Goal: Task Accomplishment & Management: Complete application form

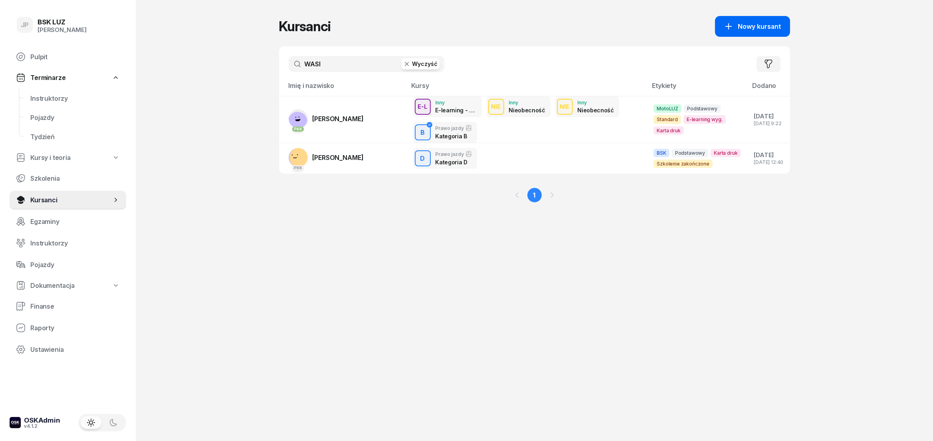
type input "WASI"
click at [762, 34] on button "Nowy kursant" at bounding box center [752, 26] width 75 height 21
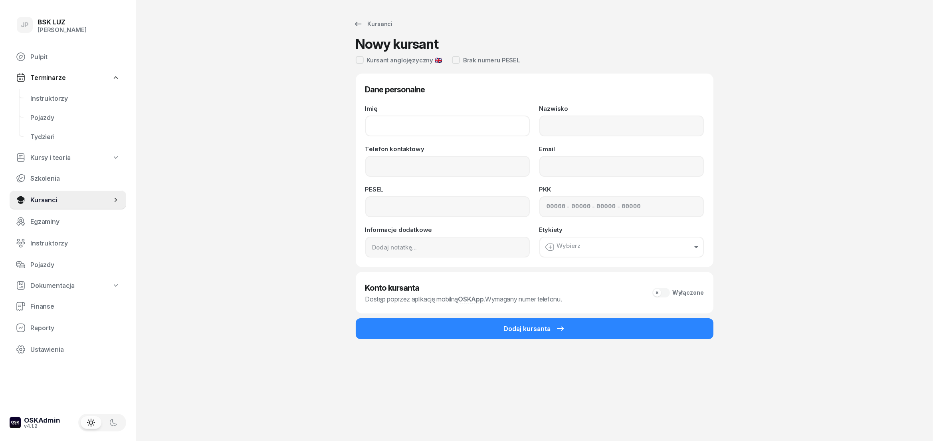
click at [480, 126] on input "Imię" at bounding box center [447, 125] width 165 height 21
type input "h"
type input "[DEMOGRAPHIC_DATA]"
click at [593, 123] on input "Nazwisko" at bounding box center [622, 125] width 165 height 21
type input "WASI"
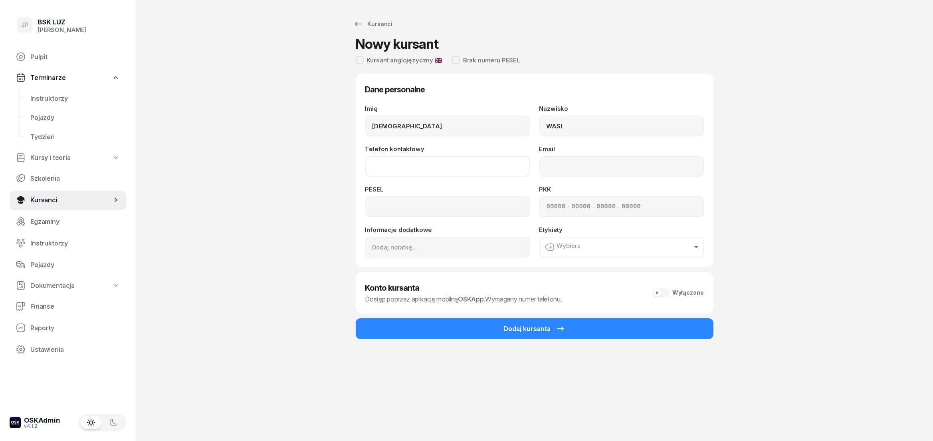
click at [472, 167] on input "Telefon kontaktowy" at bounding box center [447, 166] width 165 height 21
type input "797 204 741"
click at [623, 166] on input "Email" at bounding box center [622, 166] width 165 height 21
type input "[EMAIL_ADDRESS][DOMAIN_NAME]"
click at [460, 207] on input at bounding box center [447, 206] width 165 height 21
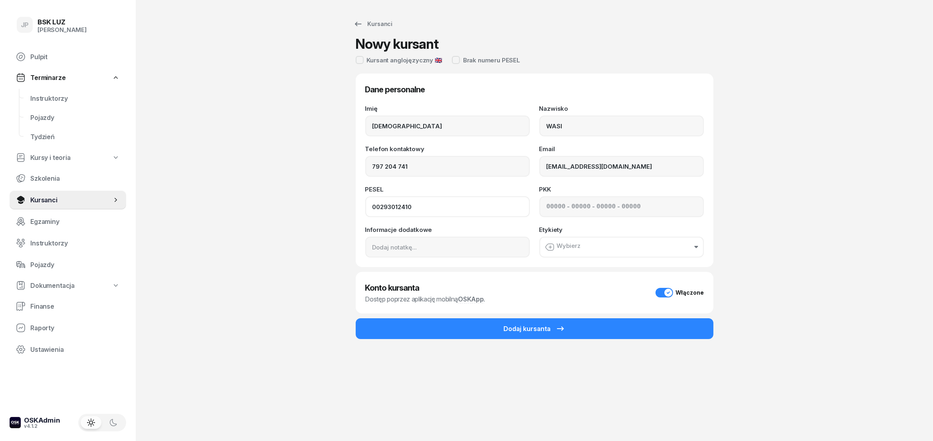
type input "00293012410"
click at [592, 252] on button "Wybierz" at bounding box center [622, 246] width 165 height 21
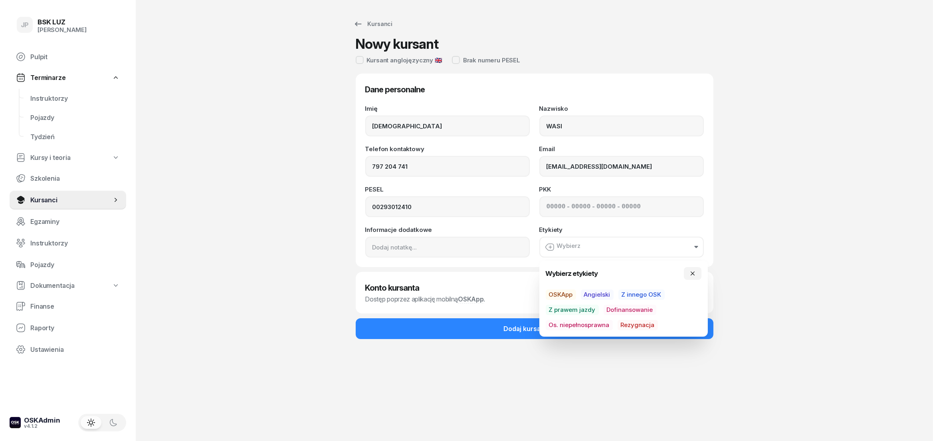
click at [607, 292] on span "Angielski" at bounding box center [597, 294] width 33 height 10
click at [359, 58] on div at bounding box center [360, 60] width 8 height 8
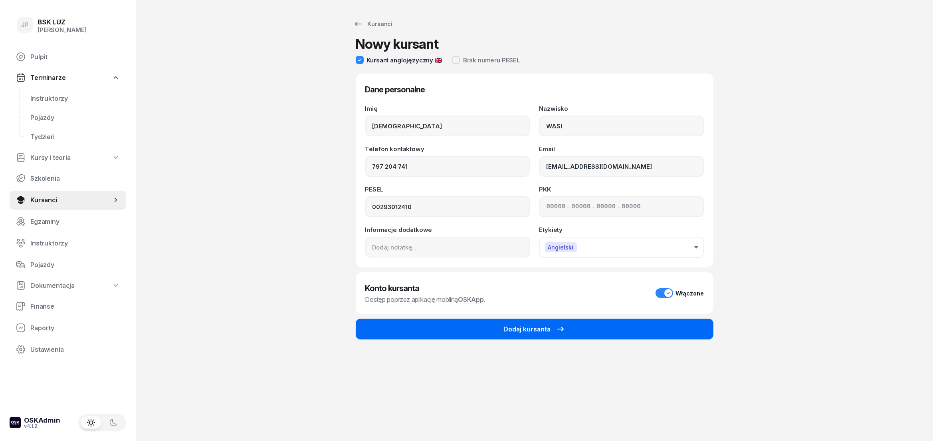
click at [594, 328] on button "Dodaj kursanta" at bounding box center [535, 328] width 358 height 21
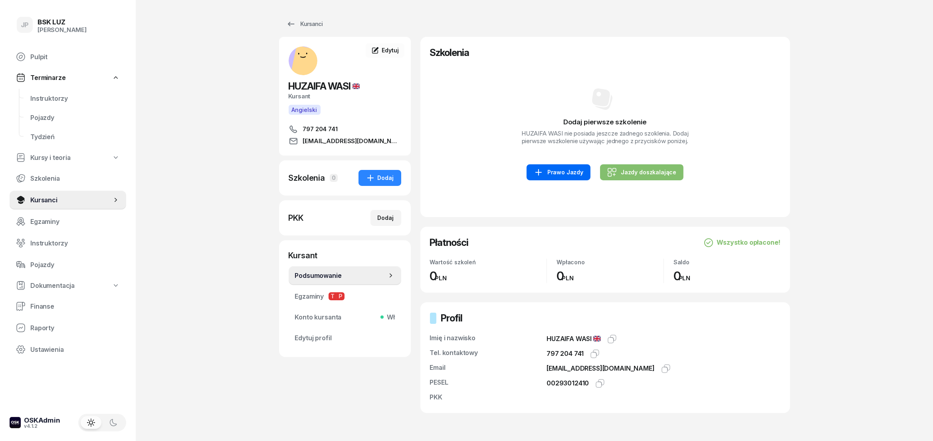
click at [555, 176] on div "Prawo Jazdy" at bounding box center [559, 172] width 50 height 10
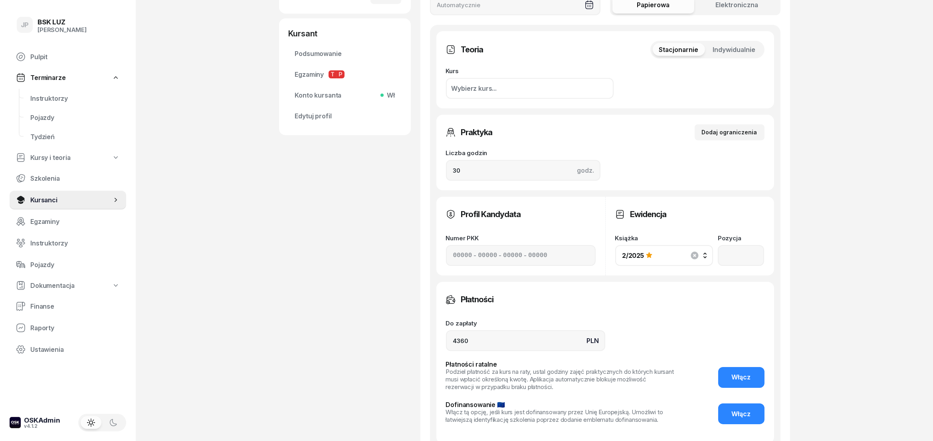
scroll to position [266, 0]
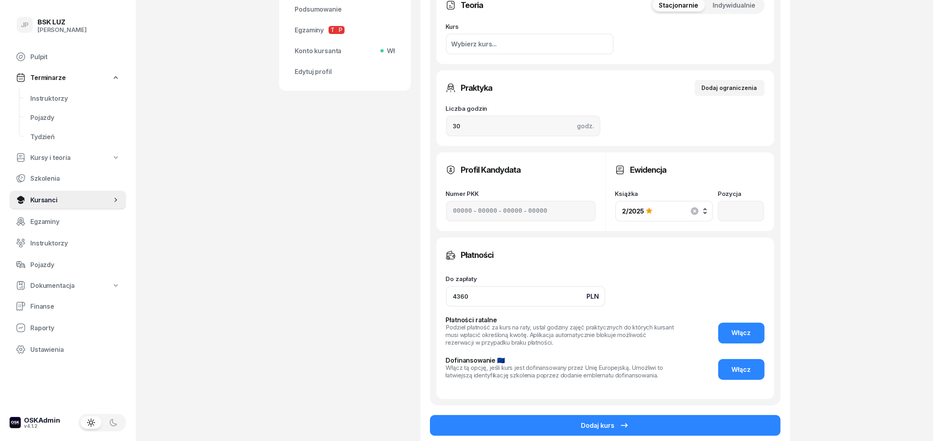
drag, startPoint x: 494, startPoint y: 296, endPoint x: 424, endPoint y: 289, distance: 70.3
click at [446, 289] on input "4360" at bounding box center [525, 296] width 159 height 21
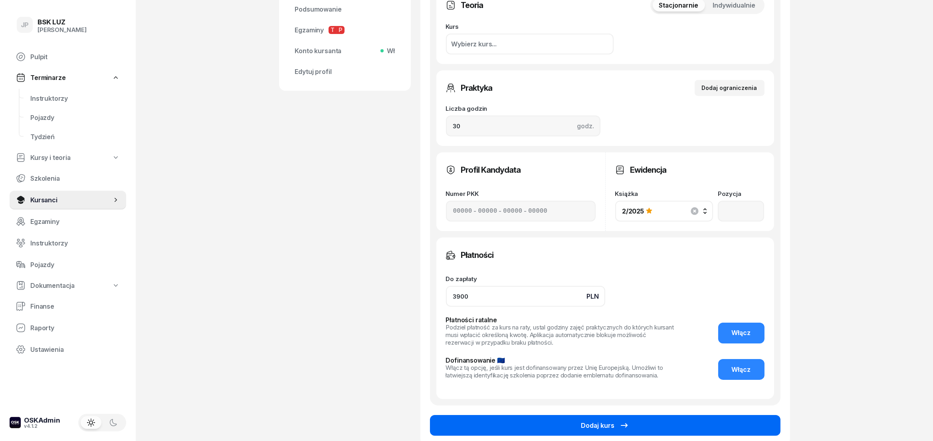
type input "3900"
click at [487, 429] on button "Dodaj kurs" at bounding box center [605, 425] width 351 height 21
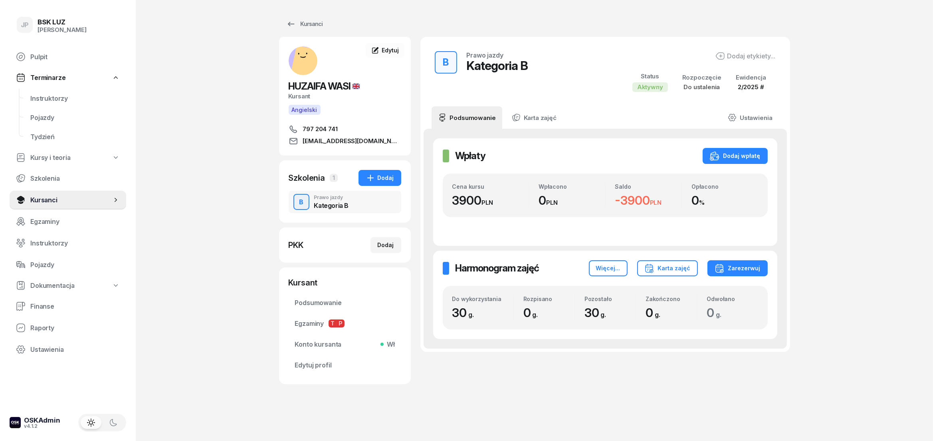
click at [351, 203] on div "B Prawo jazdy Kategoria B" at bounding box center [345, 202] width 113 height 22
click at [341, 203] on div "Kategoria B" at bounding box center [331, 205] width 35 height 6
click at [770, 113] on link "Ustawienia" at bounding box center [750, 117] width 57 height 22
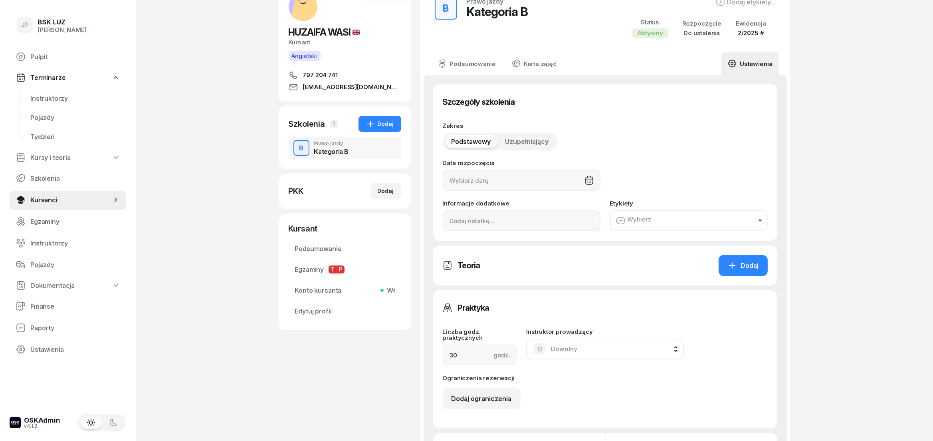
scroll to position [89, 0]
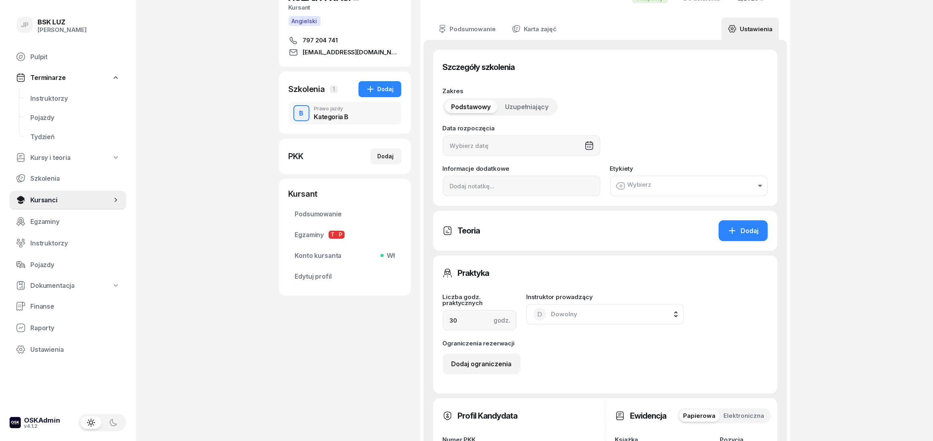
click at [655, 194] on button "Wybierz" at bounding box center [689, 185] width 158 height 21
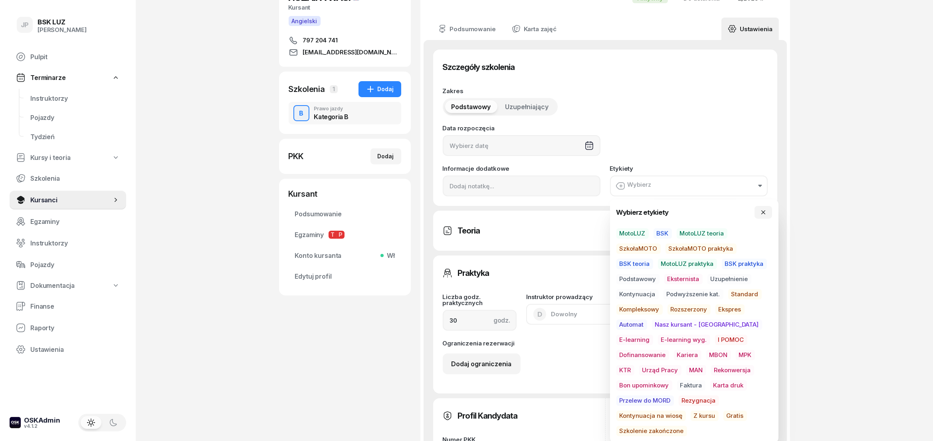
click at [643, 235] on span "MotoLUZ" at bounding box center [633, 233] width 32 height 10
click at [648, 280] on span "Podstawowy" at bounding box center [638, 279] width 43 height 10
click at [737, 292] on span "Standard" at bounding box center [745, 295] width 34 height 10
click at [806, 262] on div "JP BSK [PERSON_NAME] Pulpit Terminarze Instruktorzy Pojazdy Tydzień Kursy i teo…" at bounding box center [466, 337] width 933 height 853
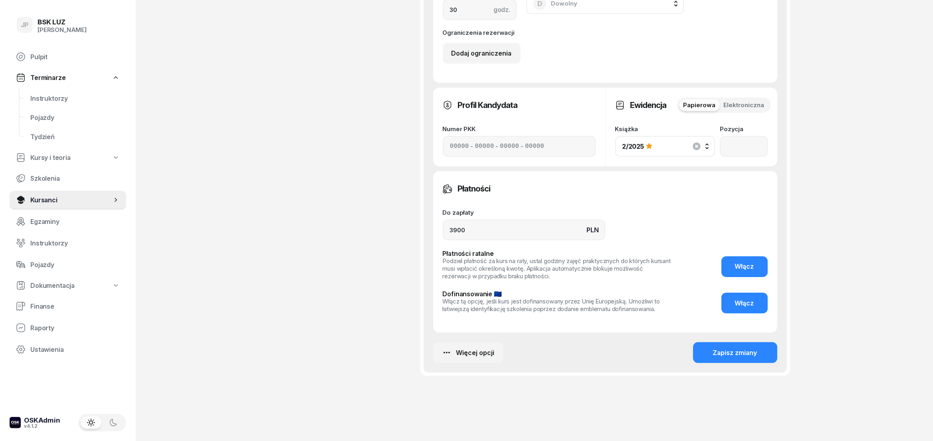
scroll to position [412, 0]
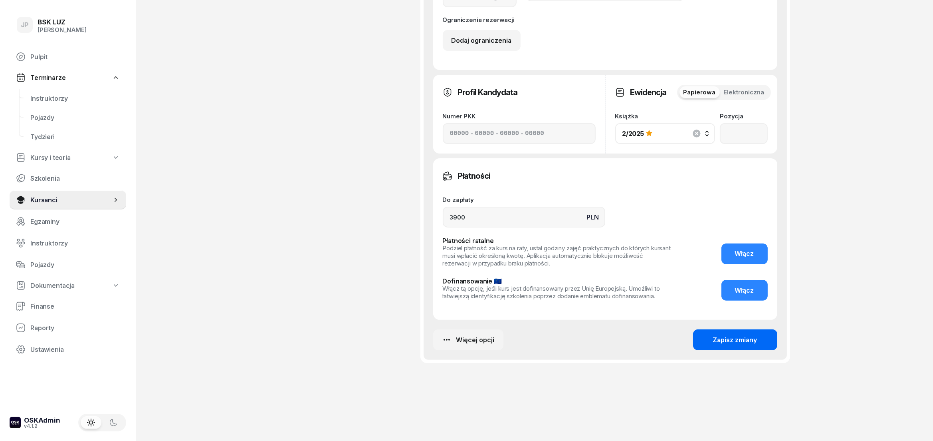
click at [703, 342] on button "Zapisz zmiany" at bounding box center [735, 339] width 84 height 21
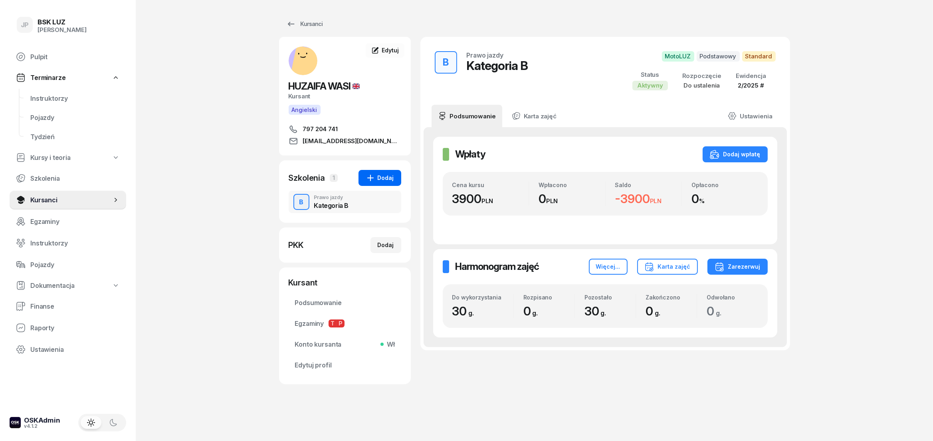
click at [375, 177] on icon "button" at bounding box center [371, 178] width 10 height 10
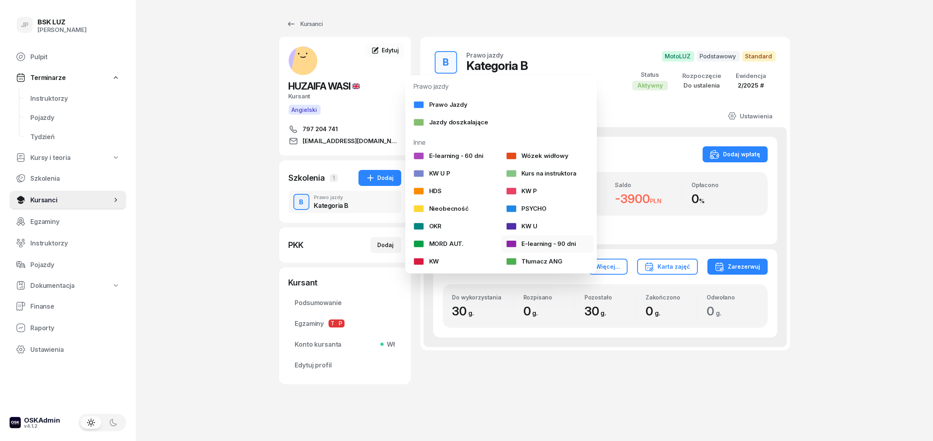
click at [562, 238] on link "E-learning - 90 dni" at bounding box center [547, 244] width 93 height 18
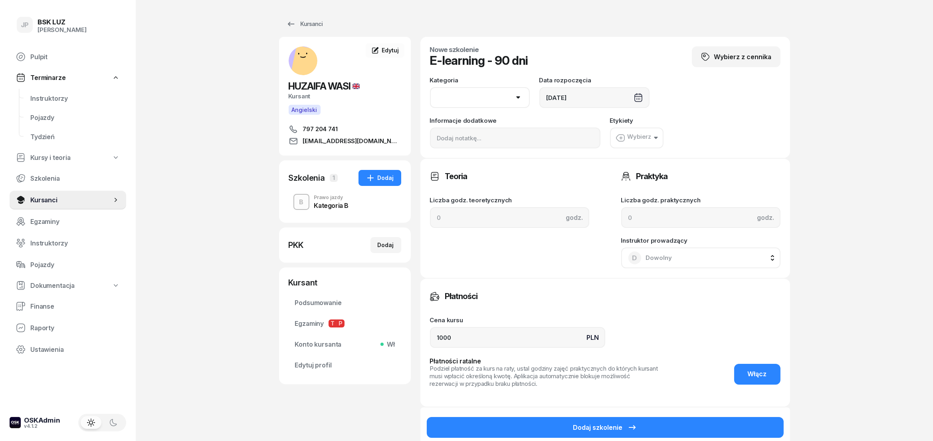
select select "B"
click option "B" at bounding box center [0, 0] width 0 height 0
drag, startPoint x: 452, startPoint y: 333, endPoint x: 395, endPoint y: 323, distance: 58.1
click at [430, 327] on input "1000" at bounding box center [517, 337] width 175 height 21
type input "80"
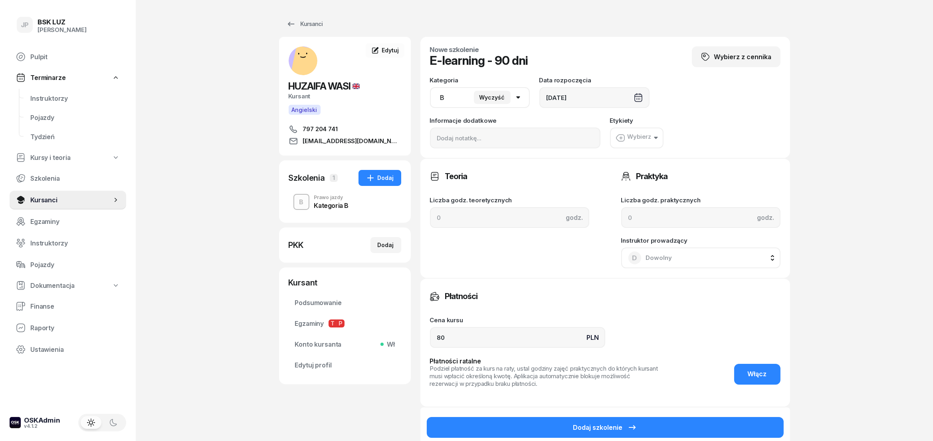
click at [636, 144] on button "Wybierz" at bounding box center [637, 137] width 54 height 21
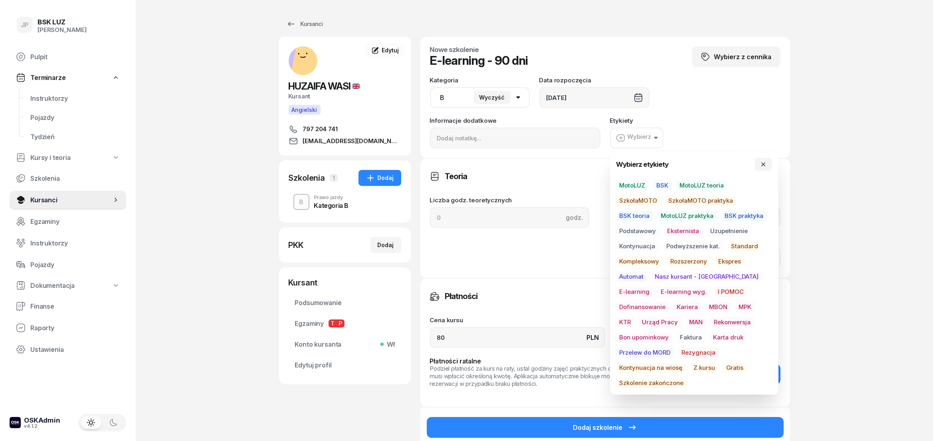
click at [653, 286] on span "E-learning" at bounding box center [635, 291] width 37 height 10
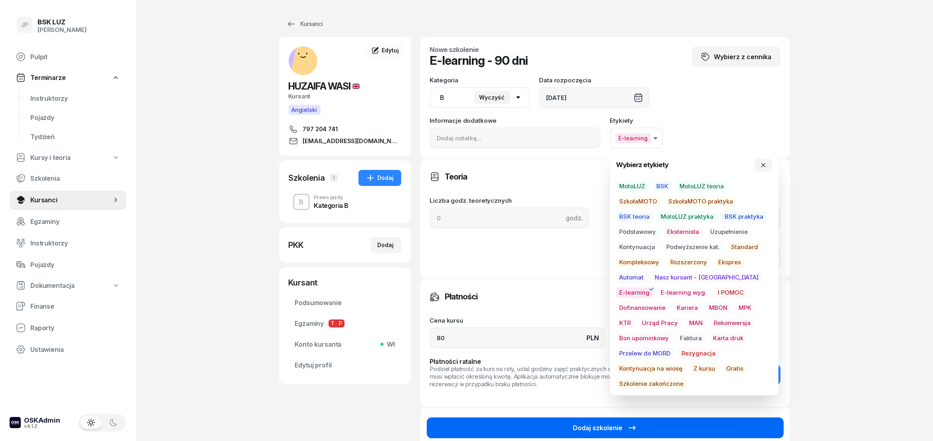
click at [620, 429] on div "Dodaj szkolenie" at bounding box center [606, 428] width 64 height 10
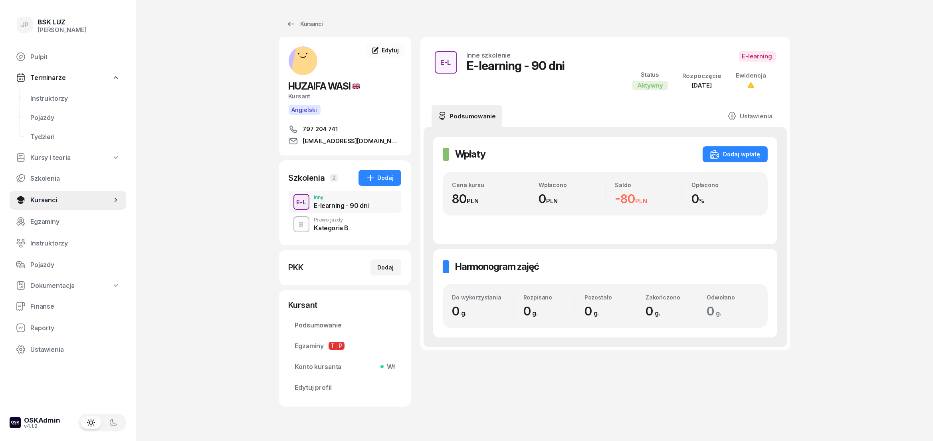
click at [328, 228] on div "Kategoria B" at bounding box center [331, 227] width 35 height 6
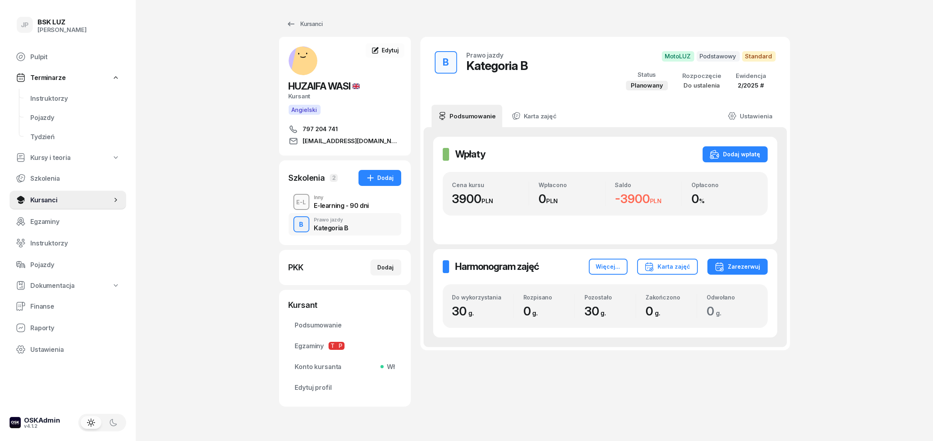
click at [325, 206] on div "E-learning - 90 dni" at bounding box center [341, 205] width 55 height 6
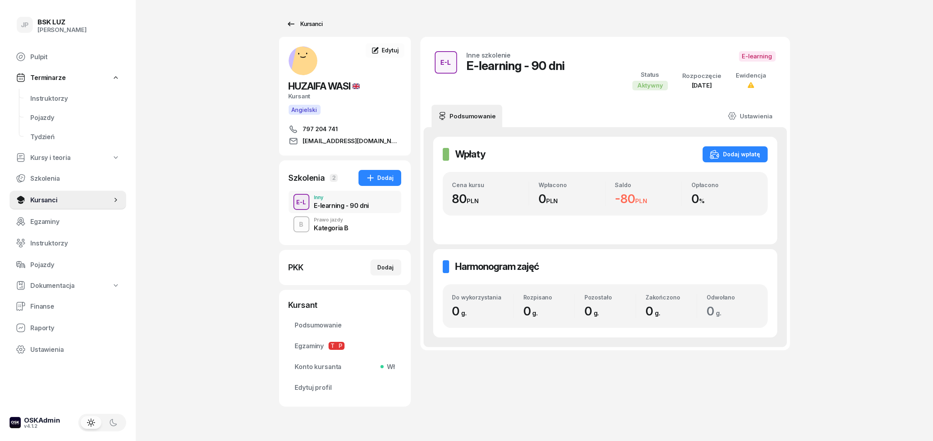
click at [295, 30] on link "Kursanci" at bounding box center [304, 24] width 51 height 16
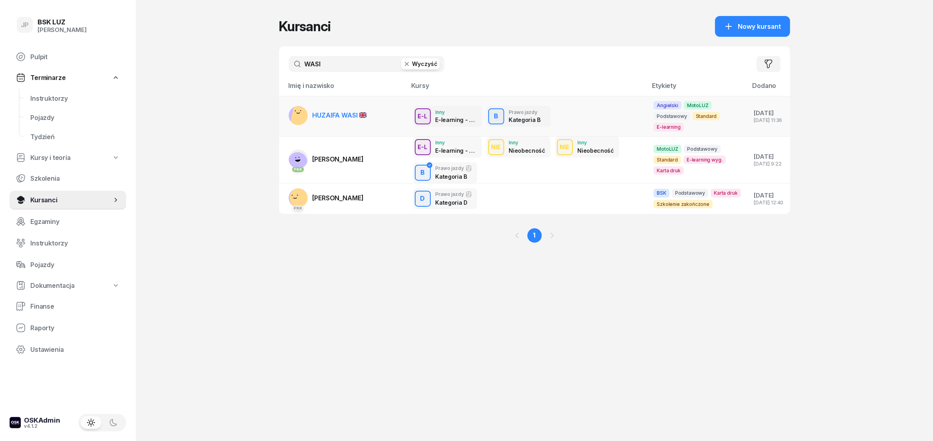
click at [336, 125] on link "HUZAIFA WASI" at bounding box center [328, 115] width 78 height 19
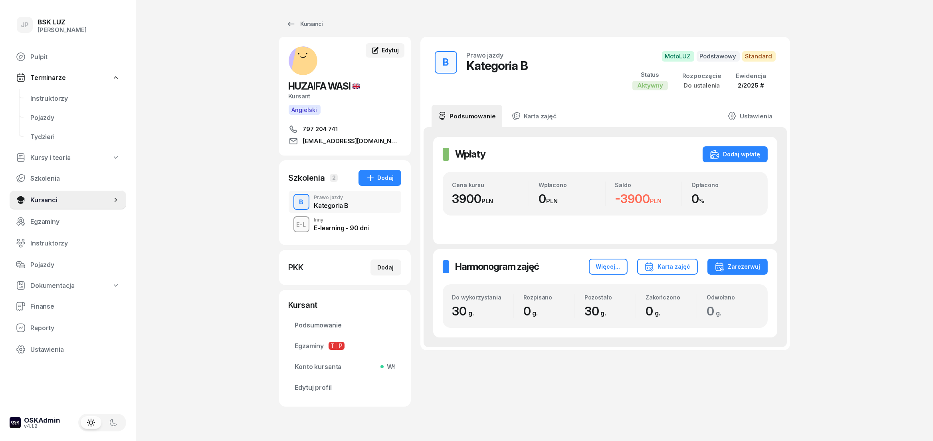
click at [386, 49] on span "Edytuj" at bounding box center [390, 50] width 17 height 7
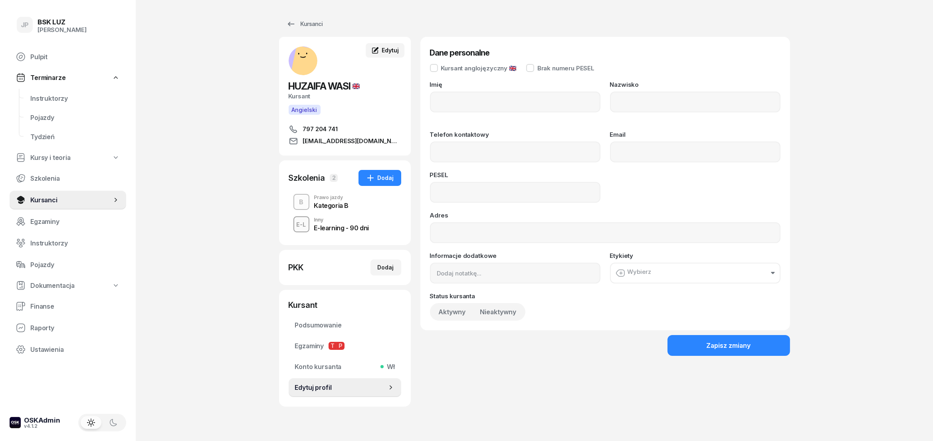
type input "[DEMOGRAPHIC_DATA]"
type input "WASI"
type input "797204741"
type input "[EMAIL_ADDRESS][DOMAIN_NAME]"
type input "00293012410"
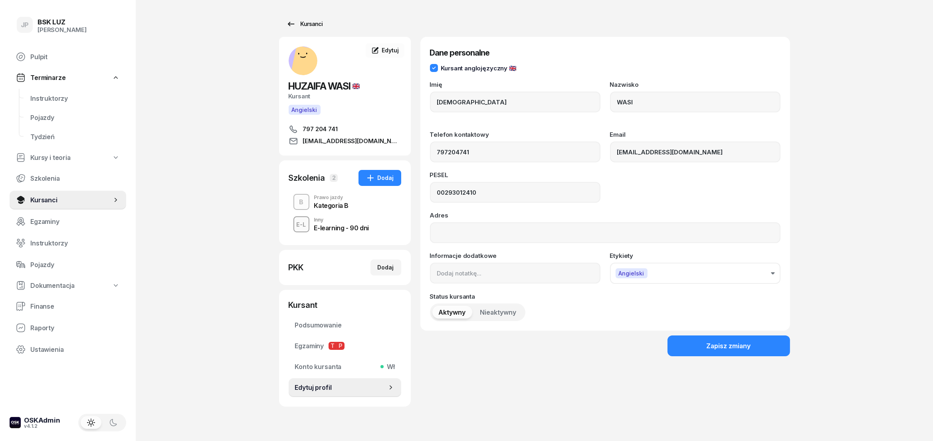
click at [289, 27] on icon at bounding box center [291, 24] width 10 height 10
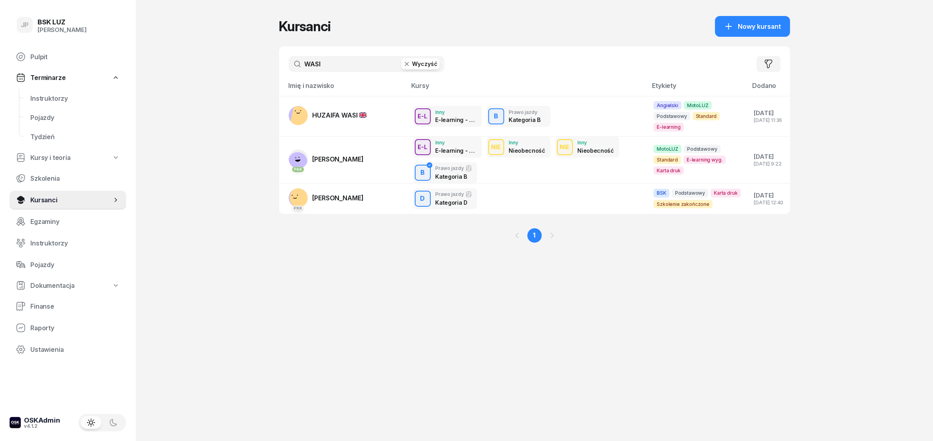
click at [425, 63] on button "Wyczyść" at bounding box center [420, 63] width 38 height 11
